Goal: Task Accomplishment & Management: Manage account settings

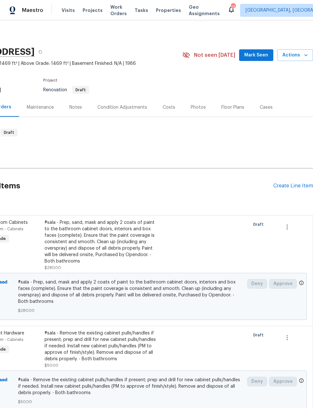
scroll to position [0, 52]
click at [277, 181] on div "Pending Line Items Create Line Item" at bounding box center [130, 186] width 365 height 30
click at [281, 185] on div "Create Line Item" at bounding box center [293, 186] width 40 height 6
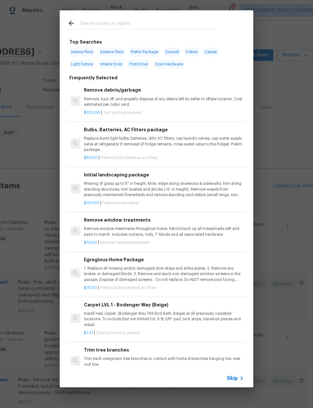
click at [116, 51] on span "Exterior Paint" at bounding box center [111, 51] width 27 height 9
type input "Exterior Paint"
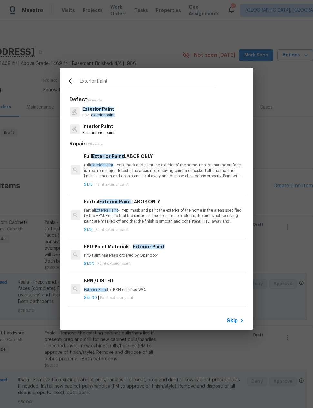
click at [99, 167] on p "Full Exterior Paint - Prep, mask and paint the exterior of the home. Ensure tha…" at bounding box center [164, 171] width 160 height 16
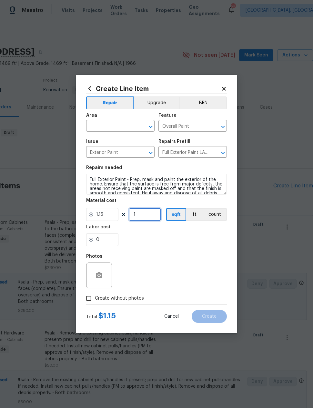
click at [140, 211] on input "1" at bounding box center [145, 214] width 32 height 13
click at [143, 212] on input "1" at bounding box center [145, 214] width 32 height 13
click at [146, 212] on input "1" at bounding box center [145, 214] width 32 height 13
click at [140, 215] on input "1" at bounding box center [145, 214] width 32 height 13
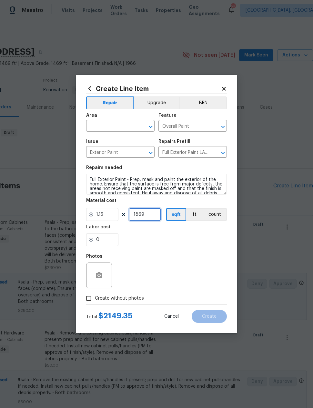
type input "1869"
click at [110, 126] on input "text" at bounding box center [111, 127] width 50 height 10
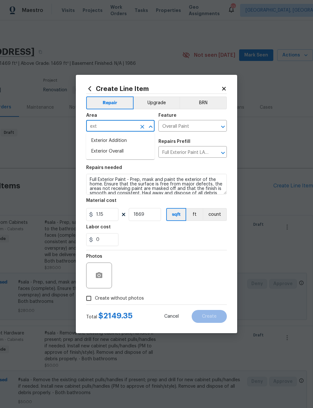
click at [116, 150] on li "Exterior Overall" at bounding box center [120, 151] width 68 height 11
type input "Exterior Overall"
click at [187, 241] on div "0" at bounding box center [156, 239] width 141 height 13
click at [103, 277] on icon "button" at bounding box center [99, 276] width 8 height 8
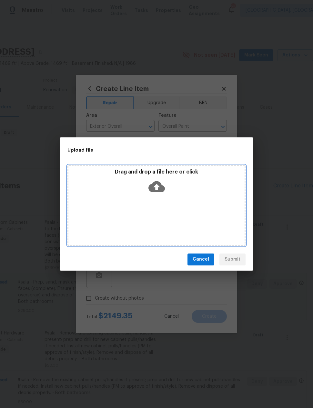
click at [159, 185] on icon at bounding box center [156, 186] width 16 height 11
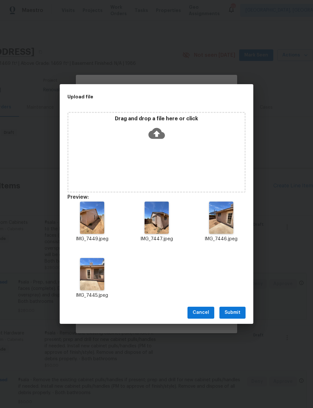
click at [236, 311] on span "Submit" at bounding box center [233, 313] width 16 height 8
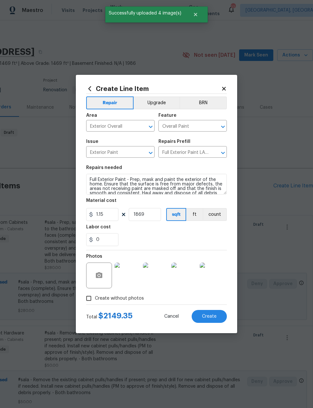
click at [208, 315] on span "Create" at bounding box center [209, 316] width 15 height 5
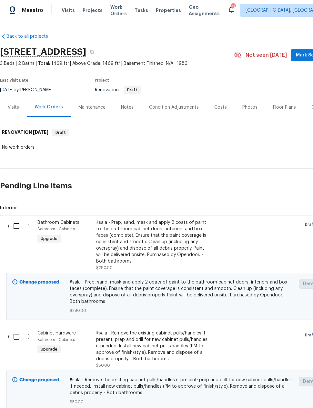
click at [125, 107] on div "Notes" at bounding box center [127, 107] width 13 height 6
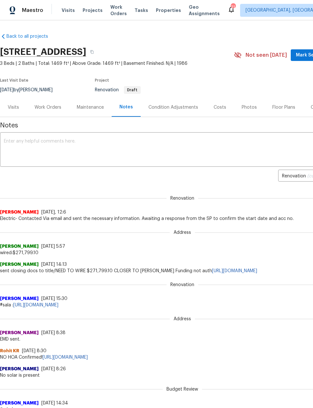
click at [58, 306] on link "https://docs.google.com/spreadsheets/d/1-5v8HyVtkLBj3dXCUMnM9Wb0DU2LOn9vZY6ccrj…" at bounding box center [35, 305] width 45 height 5
click at [44, 108] on div "Work Orders" at bounding box center [48, 107] width 27 height 6
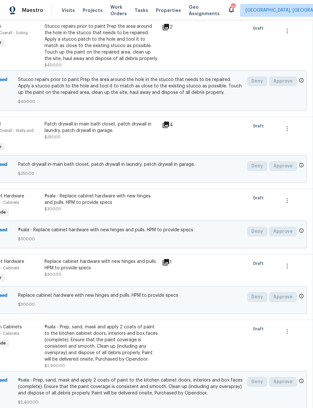
scroll to position [1356, 52]
click at [288, 262] on icon "button" at bounding box center [287, 266] width 8 height 8
click at [291, 258] on li "Cancel" at bounding box center [291, 258] width 25 height 11
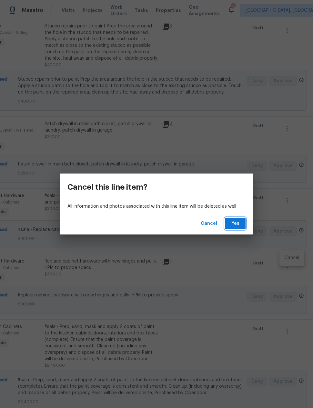
click at [237, 222] on span "Yes" at bounding box center [235, 224] width 10 height 8
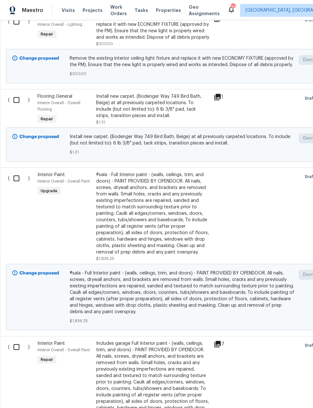
scroll to position [759, 0]
click at [173, 95] on div "Install new carpet. (Bodenger Way 749 Bird Bath, Beige) at all previously carpe…" at bounding box center [153, 106] width 114 height 26
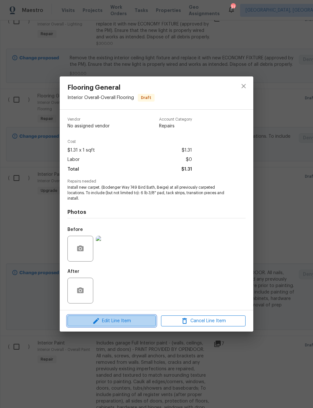
click at [135, 322] on span "Edit Line Item" at bounding box center [111, 321] width 85 height 8
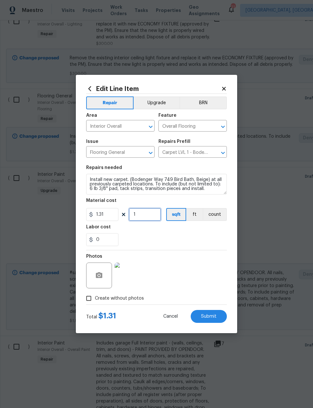
click at [144, 214] on input "1" at bounding box center [145, 214] width 32 height 13
type input "1000"
click at [193, 235] on div "0" at bounding box center [156, 239] width 141 height 13
click at [209, 319] on span "Submit" at bounding box center [208, 316] width 15 height 5
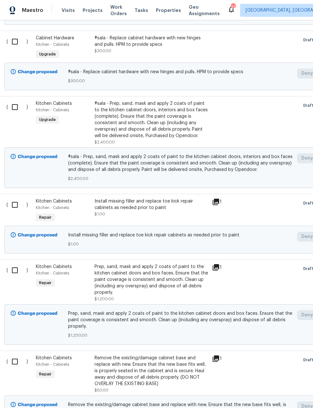
scroll to position [1513, 2]
click at [166, 199] on div "Install missing filler and replace toe kick repair cabinets as needed prior to …" at bounding box center [152, 204] width 114 height 13
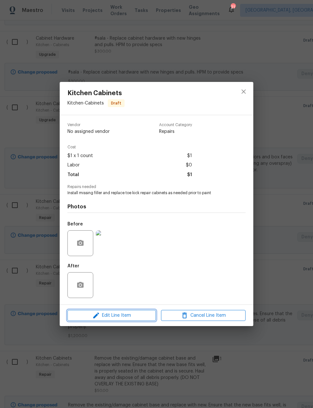
click at [138, 317] on span "Edit Line Item" at bounding box center [111, 316] width 85 height 8
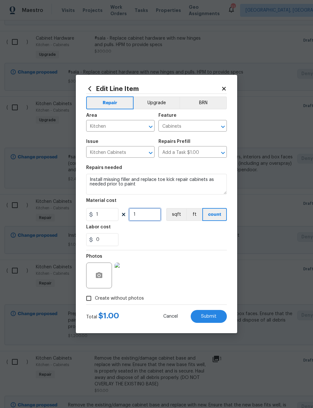
click at [150, 216] on input "1" at bounding box center [145, 214] width 32 height 13
click at [108, 212] on input "1" at bounding box center [102, 214] width 32 height 13
click at [102, 215] on input "1" at bounding box center [102, 214] width 32 height 13
type input "75"
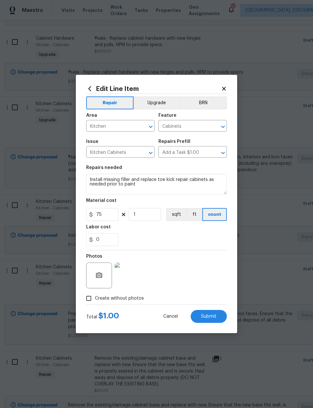
click at [195, 242] on div "0" at bounding box center [156, 239] width 141 height 13
click at [210, 318] on span "Submit" at bounding box center [208, 316] width 15 height 5
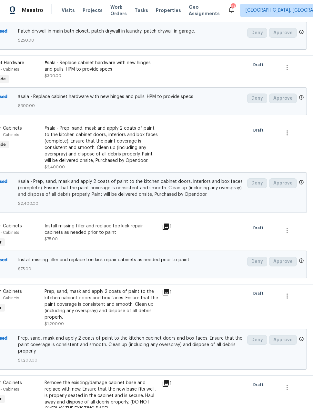
scroll to position [1489, 52]
click at [129, 299] on div "Prep, sand, mask and apply 2 coats of paint to the kitchen cabinet doors and bo…" at bounding box center [102, 304] width 114 height 32
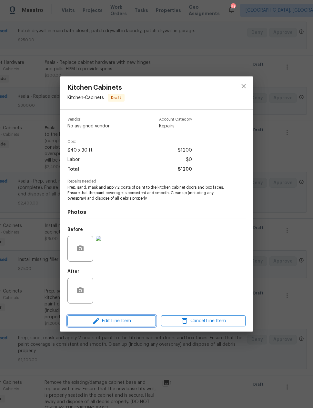
click at [132, 321] on span "Edit Line Item" at bounding box center [111, 321] width 85 height 8
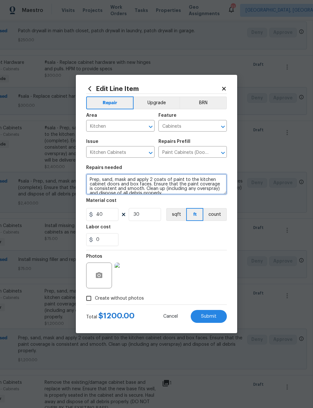
click at [88, 179] on textarea "Prep, sand, mask and apply 2 coats of paint to the kitchen cabinet doors and bo…" at bounding box center [156, 184] width 141 height 21
type textarea "#sala Prep, sand, mask and apply 2 coats of paint to the kitchen cabinet doors …"
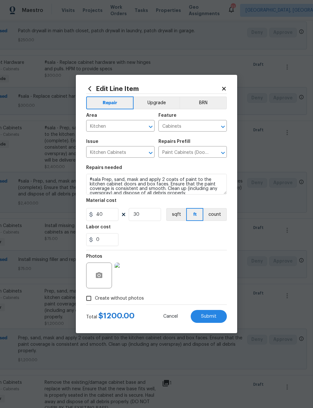
click at [209, 243] on div "0" at bounding box center [156, 239] width 141 height 13
click at [212, 317] on span "Submit" at bounding box center [208, 316] width 15 height 5
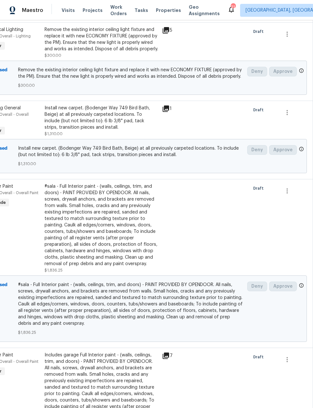
scroll to position [747, 52]
click at [289, 187] on icon "button" at bounding box center [287, 191] width 8 height 8
click at [293, 181] on li "Cancel" at bounding box center [291, 181] width 25 height 11
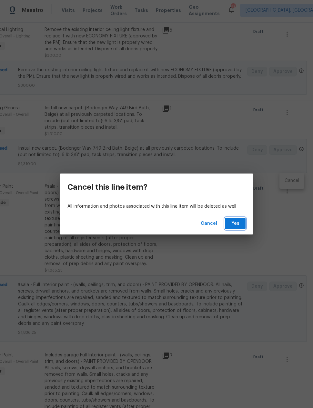
click at [237, 222] on span "Yes" at bounding box center [235, 224] width 10 height 8
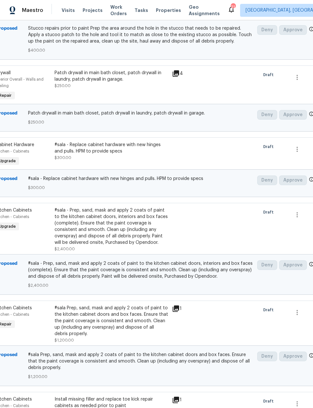
scroll to position [1238, 42]
click at [298, 211] on icon "button" at bounding box center [297, 215] width 8 height 8
click at [294, 207] on li "Cancel" at bounding box center [295, 206] width 25 height 11
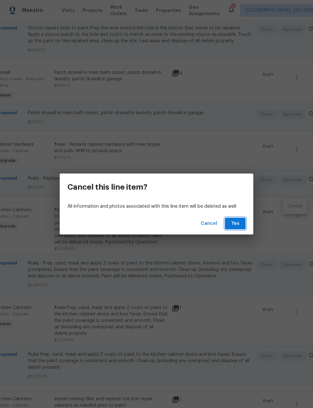
click at [237, 225] on span "Yes" at bounding box center [235, 224] width 10 height 8
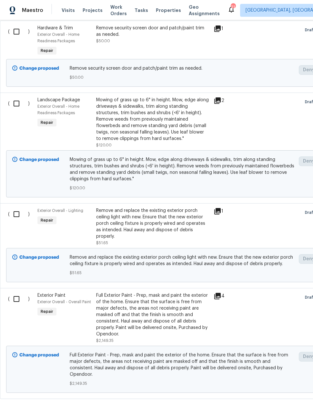
scroll to position [2310, 0]
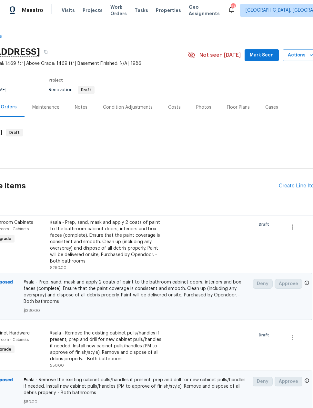
scroll to position [0, 46]
click at [172, 105] on div "Costs" at bounding box center [174, 107] width 13 height 6
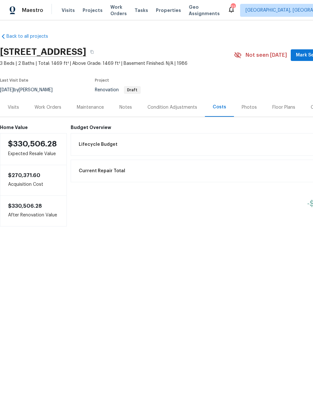
click at [49, 106] on div "Work Orders" at bounding box center [48, 107] width 27 height 6
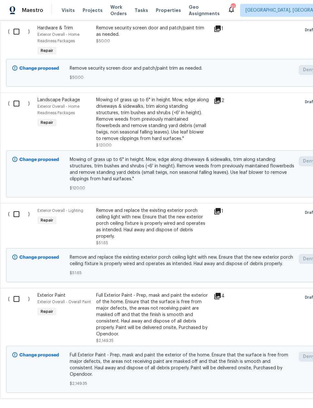
scroll to position [2310, 0]
